Goal: Task Accomplishment & Management: Use online tool/utility

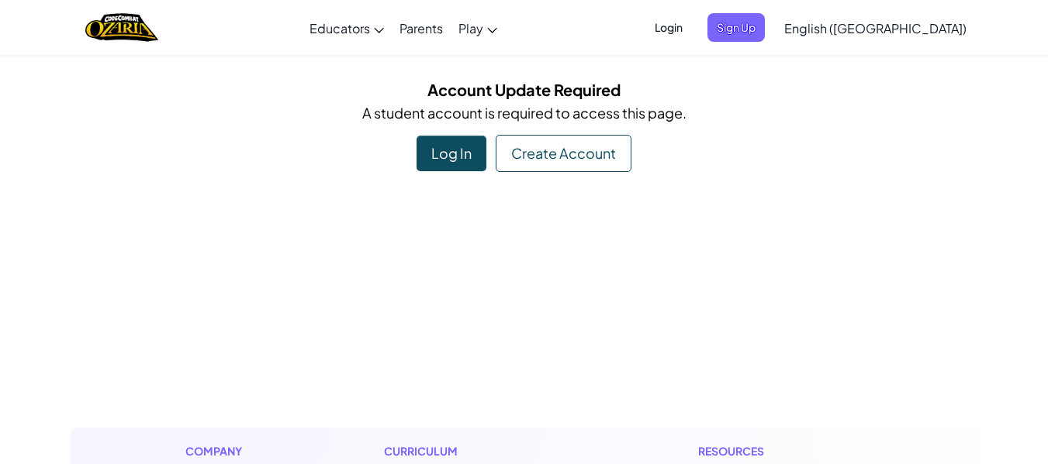
click at [461, 157] on div "Log In" at bounding box center [451, 154] width 70 height 36
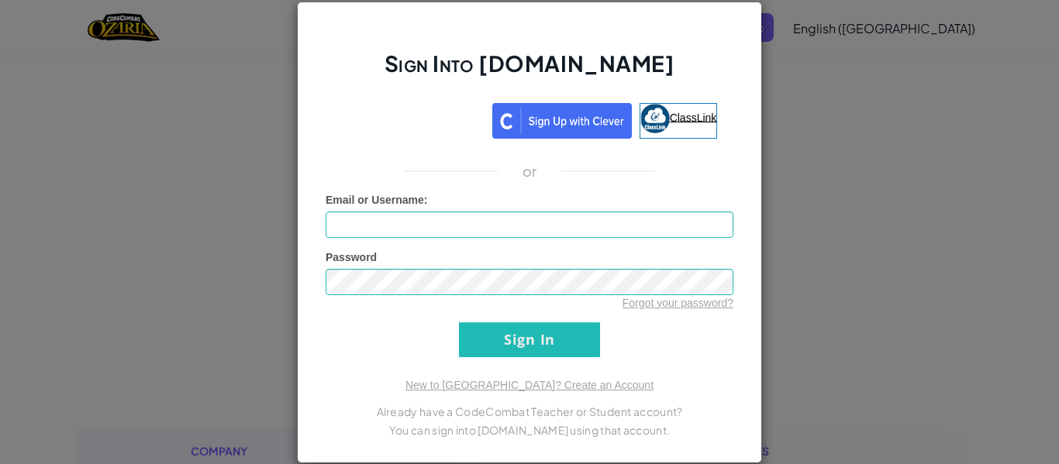
click at [668, 129] on link "ClassLink" at bounding box center [679, 121] width 78 height 36
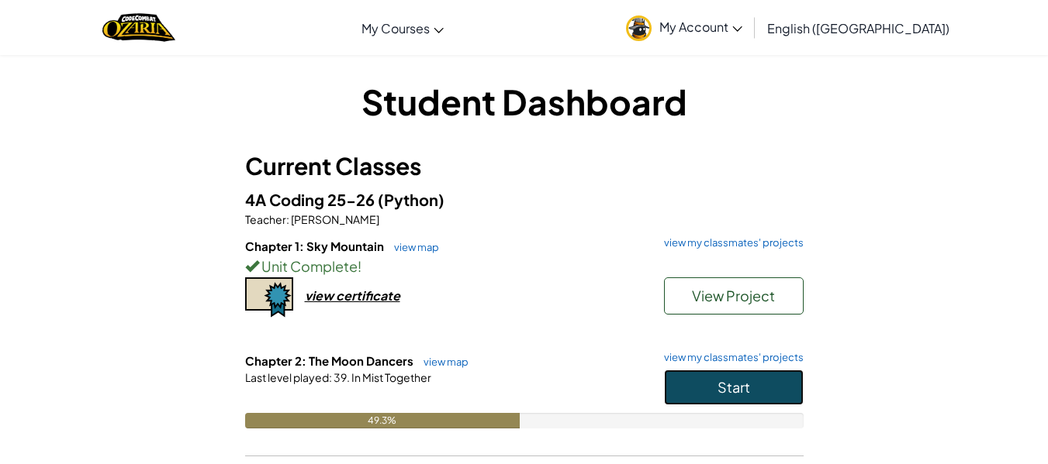
click at [781, 388] on button "Start" at bounding box center [734, 388] width 140 height 36
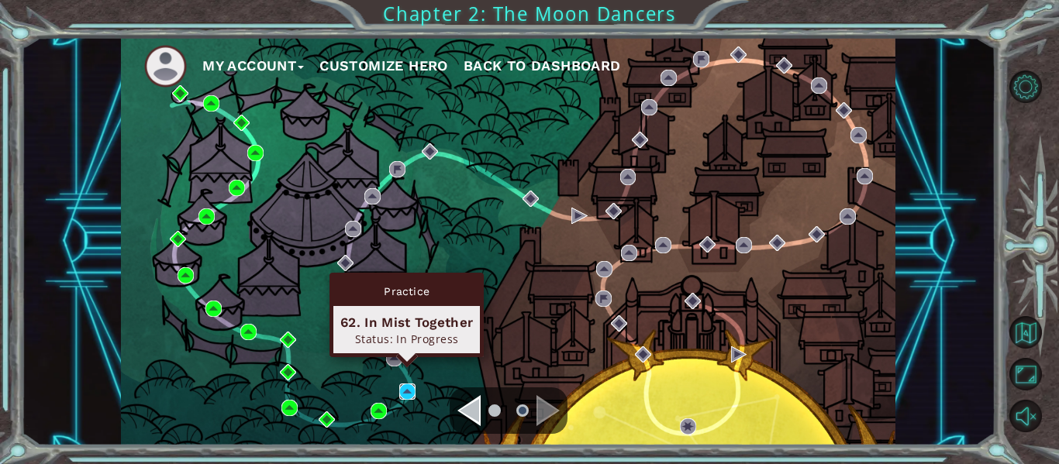
click at [410, 398] on img at bounding box center [407, 392] width 16 height 16
